Goal: Information Seeking & Learning: Learn about a topic

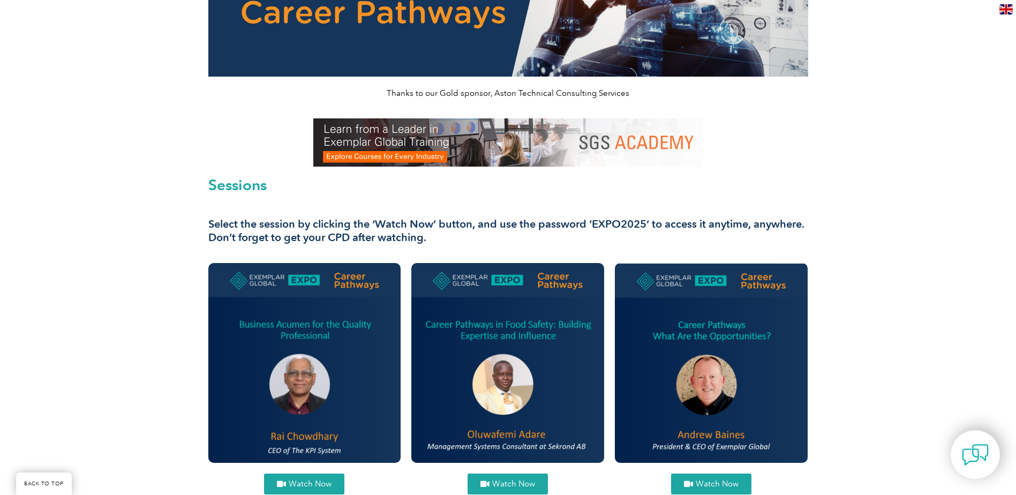
scroll to position [214, 0]
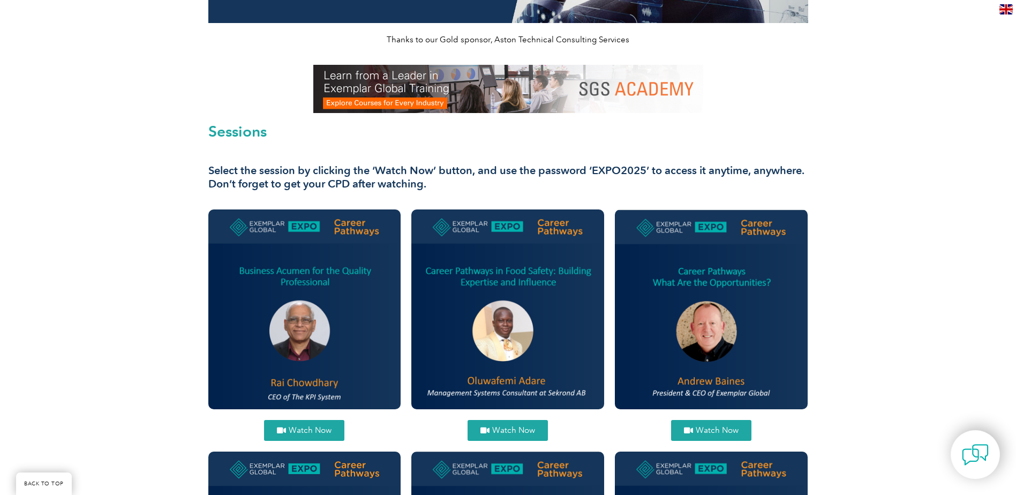
click at [305, 428] on span "Watch Now" at bounding box center [310, 430] width 43 height 8
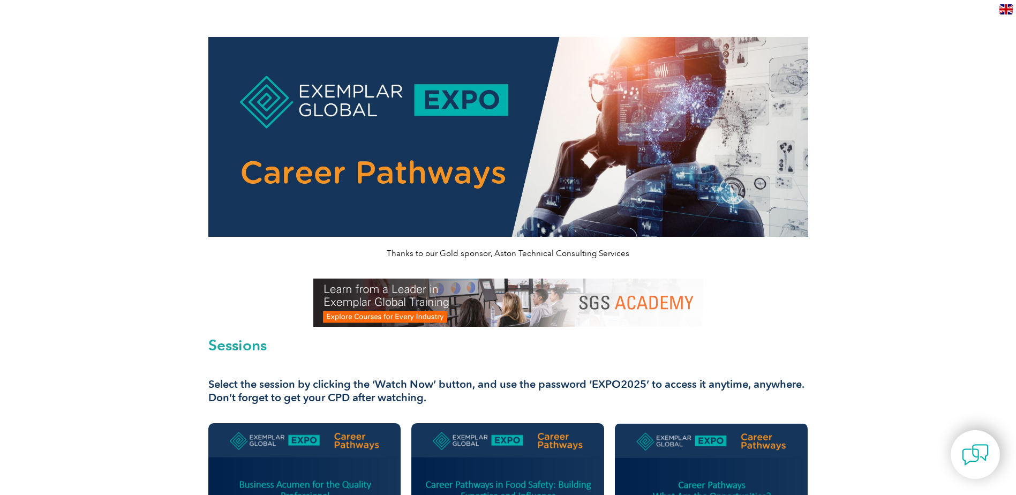
scroll to position [0, 0]
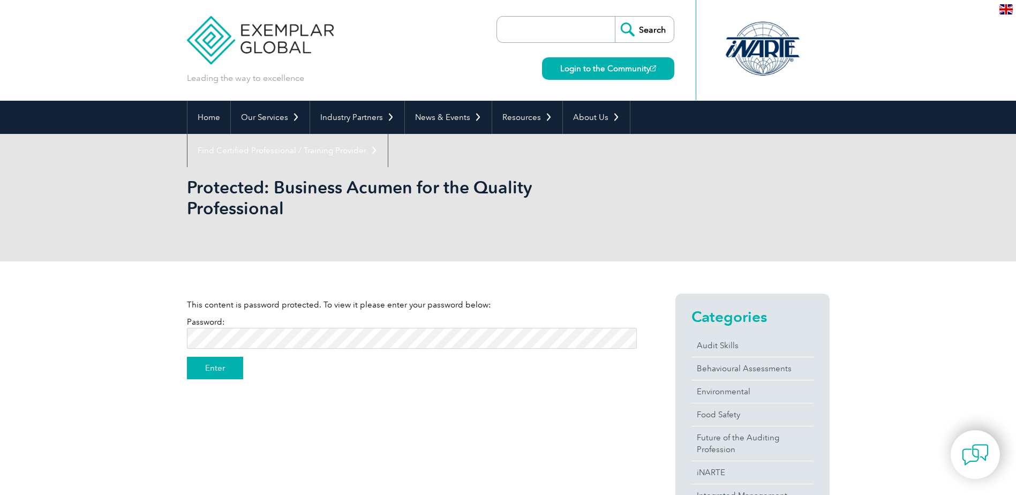
click at [201, 365] on input "Enter" at bounding box center [215, 368] width 56 height 22
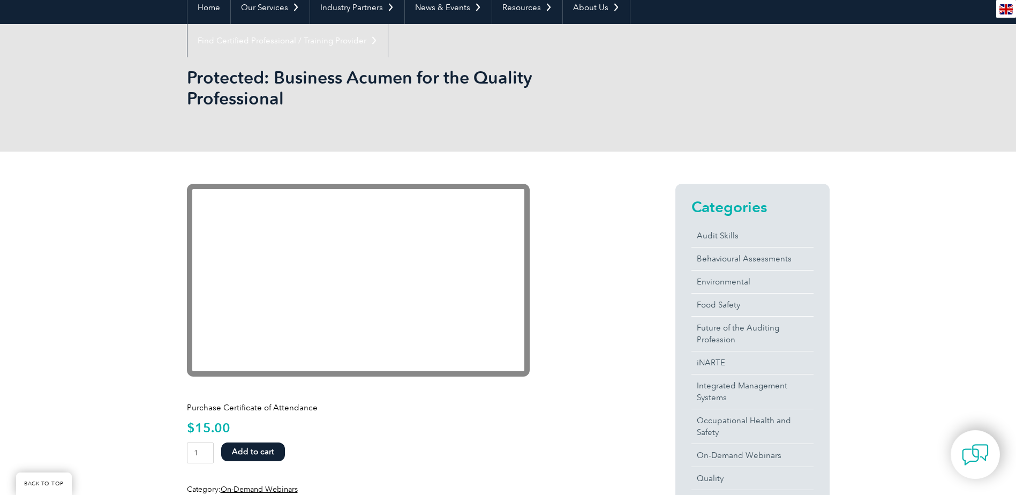
scroll to position [107, 0]
